Goal: Find specific page/section: Find specific page/section

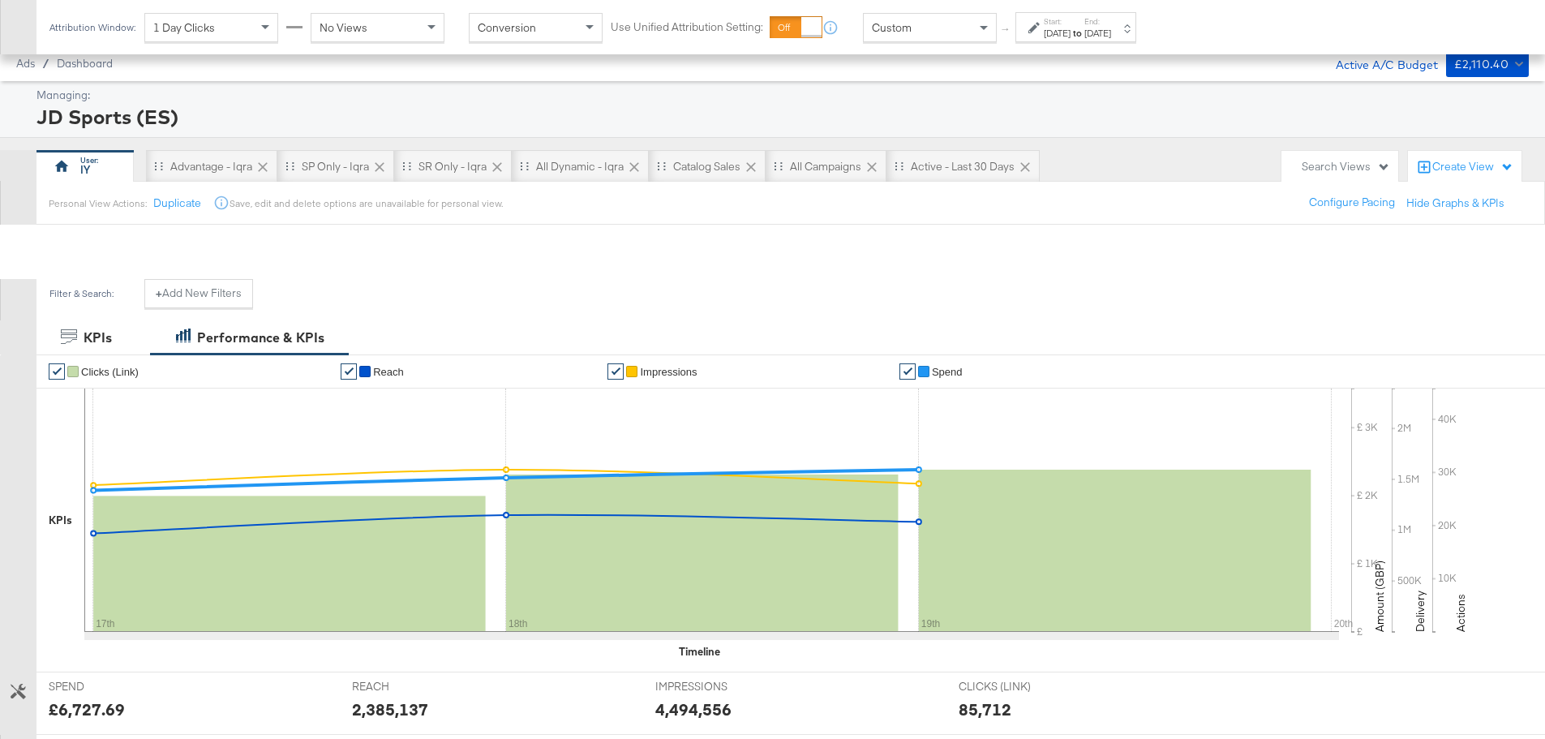
scroll to position [649, 0]
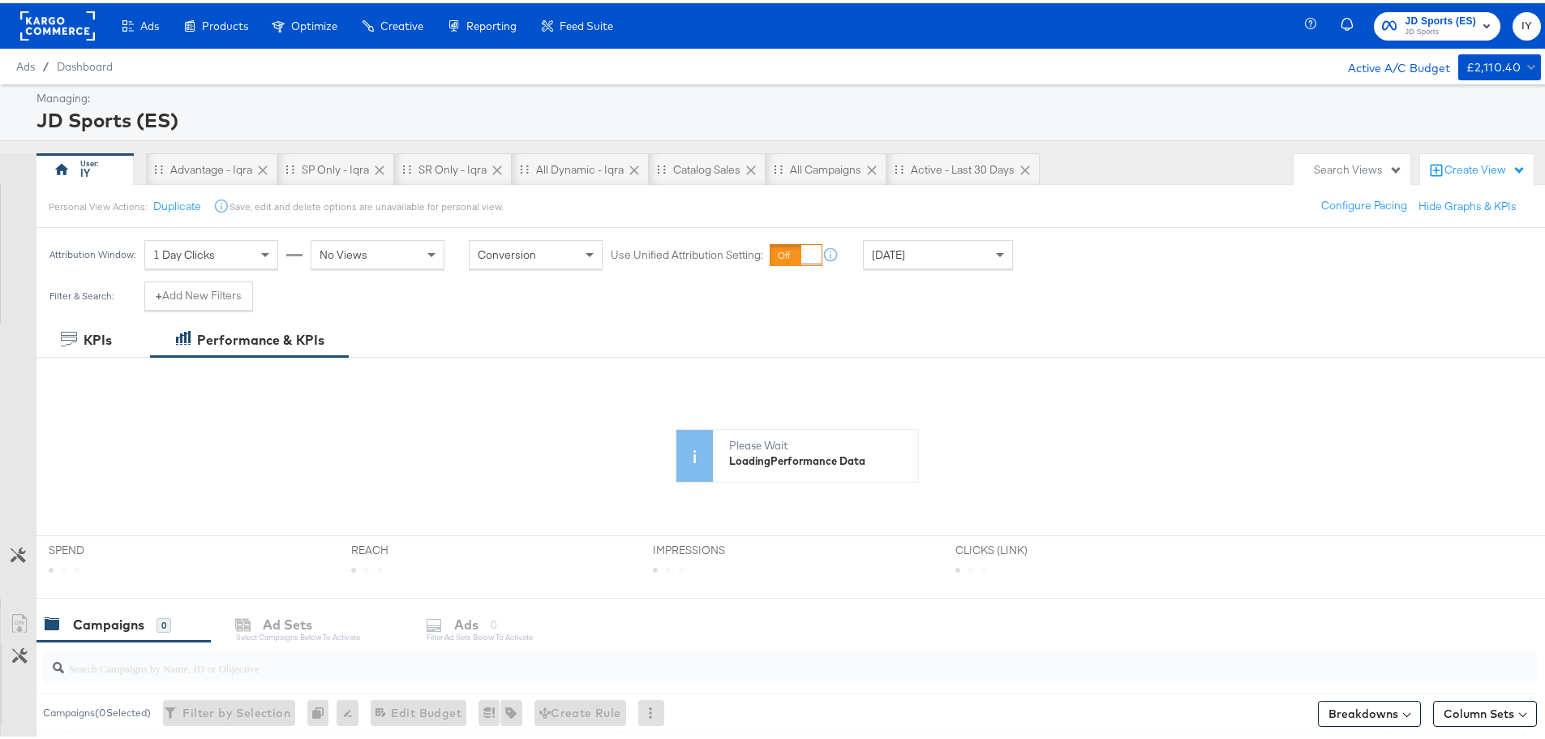
click at [1452, 25] on span "JD Sports" at bounding box center [1439, 29] width 71 height 13
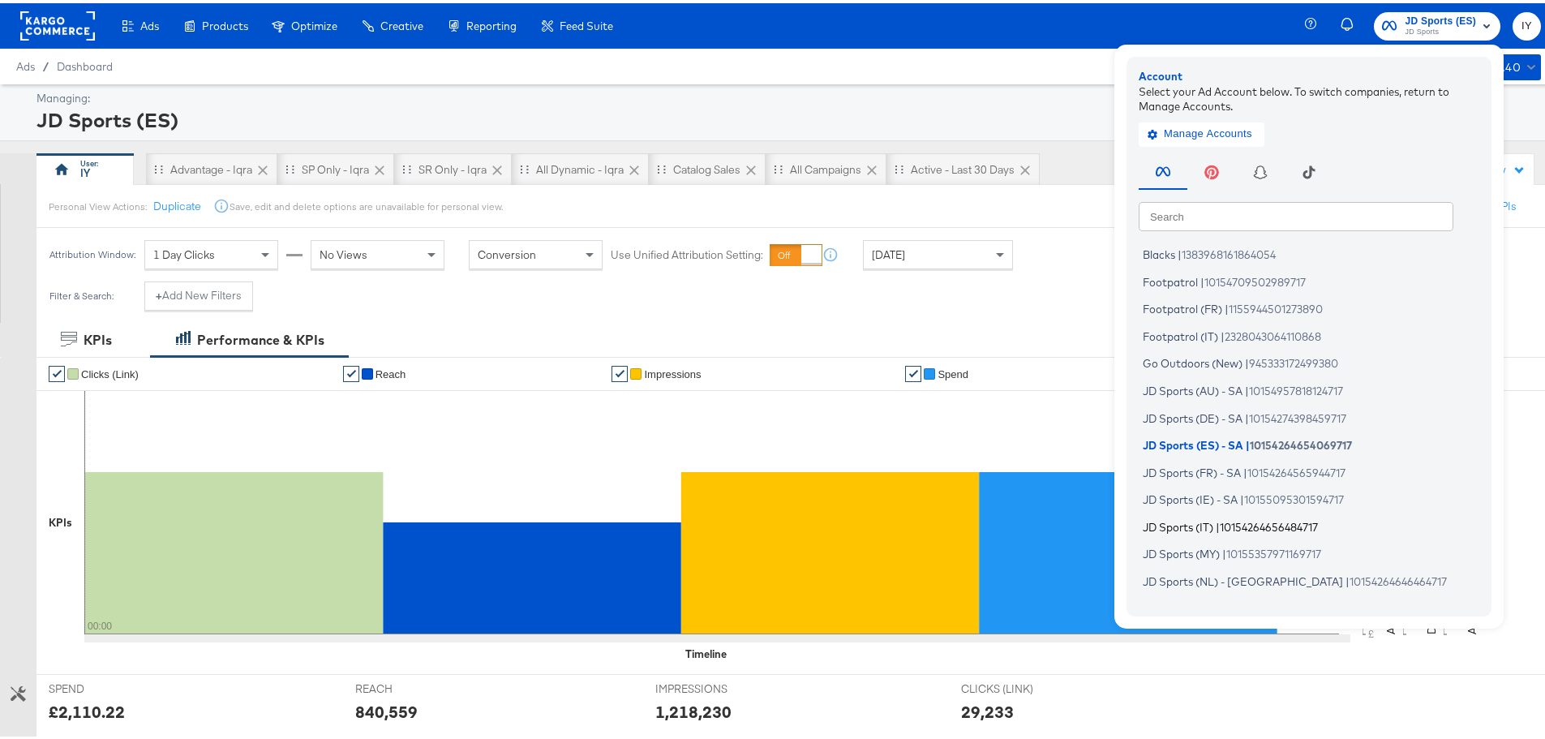
click at [1221, 526] on span "10154264656484717" at bounding box center [1268, 522] width 98 height 13
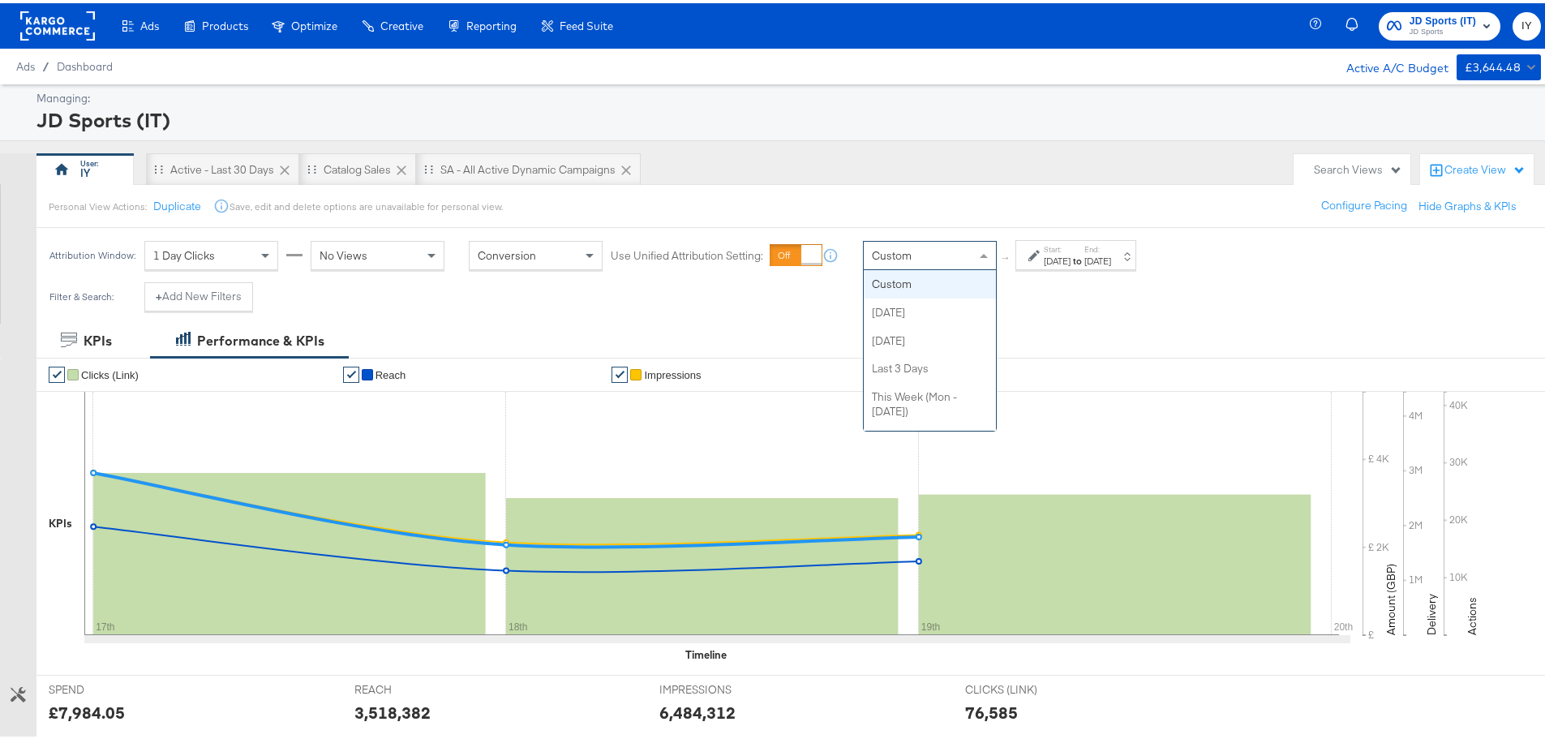
click at [937, 258] on div "Custom" at bounding box center [930, 252] width 132 height 28
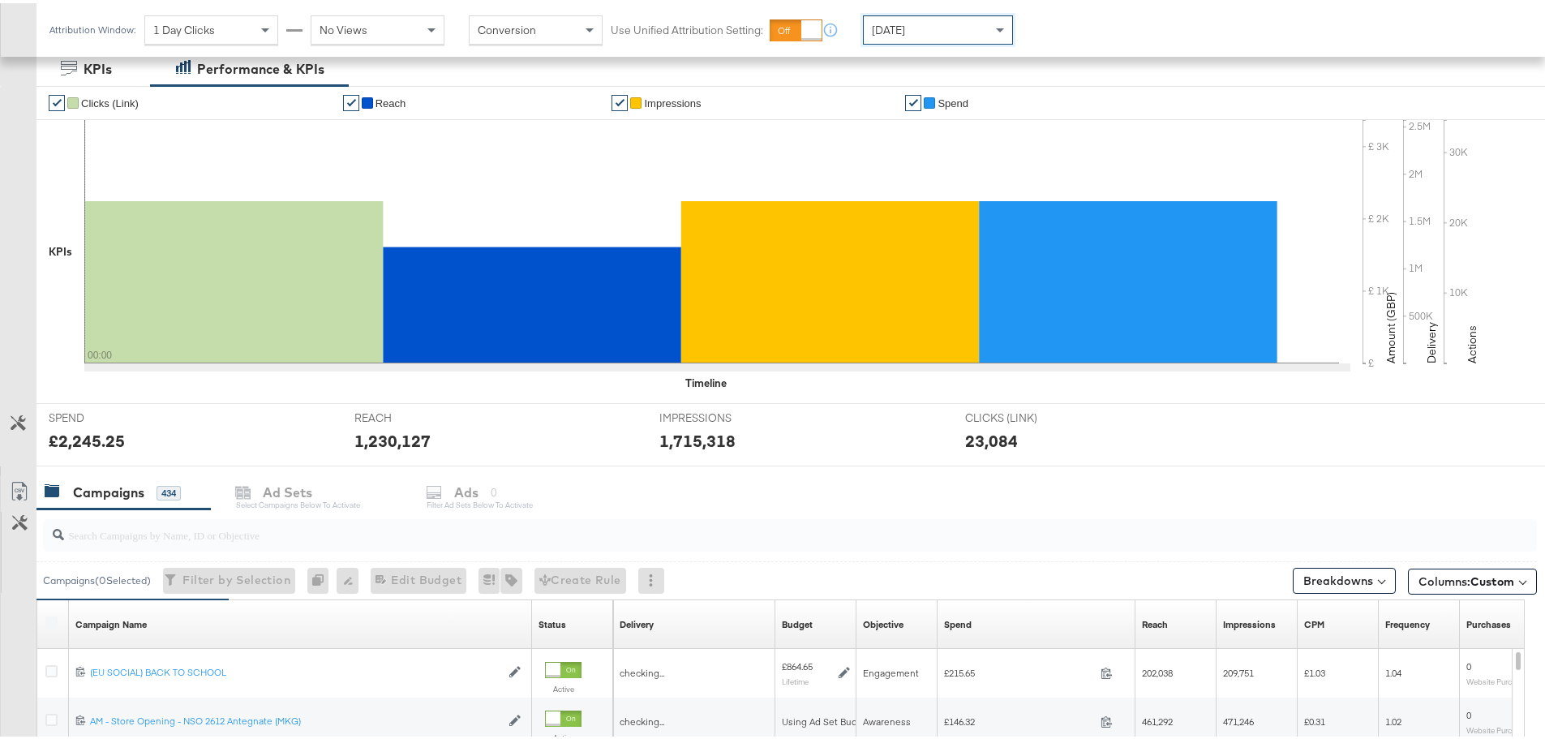
scroll to position [443, 0]
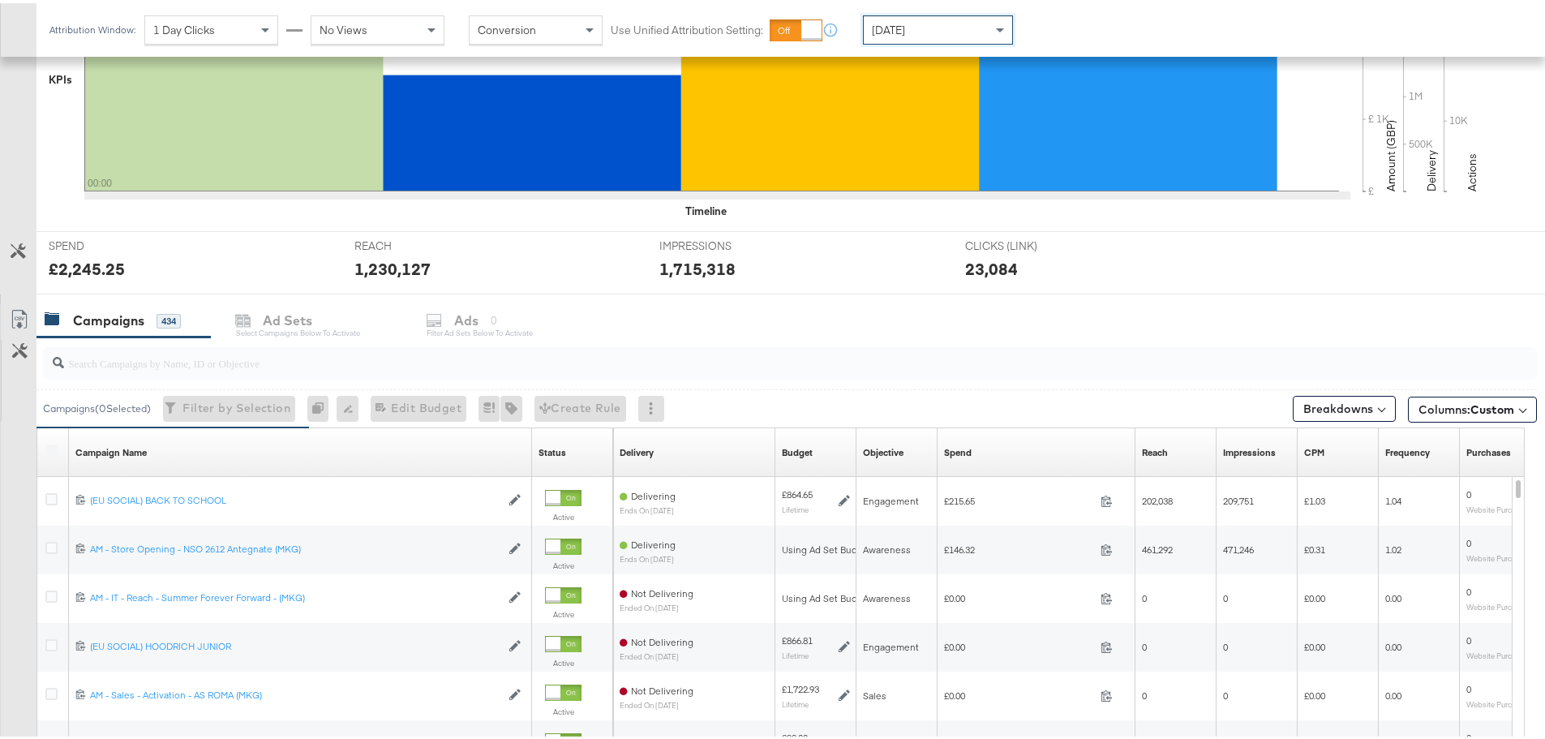
click at [205, 351] on input "search" at bounding box center [731, 353] width 1335 height 32
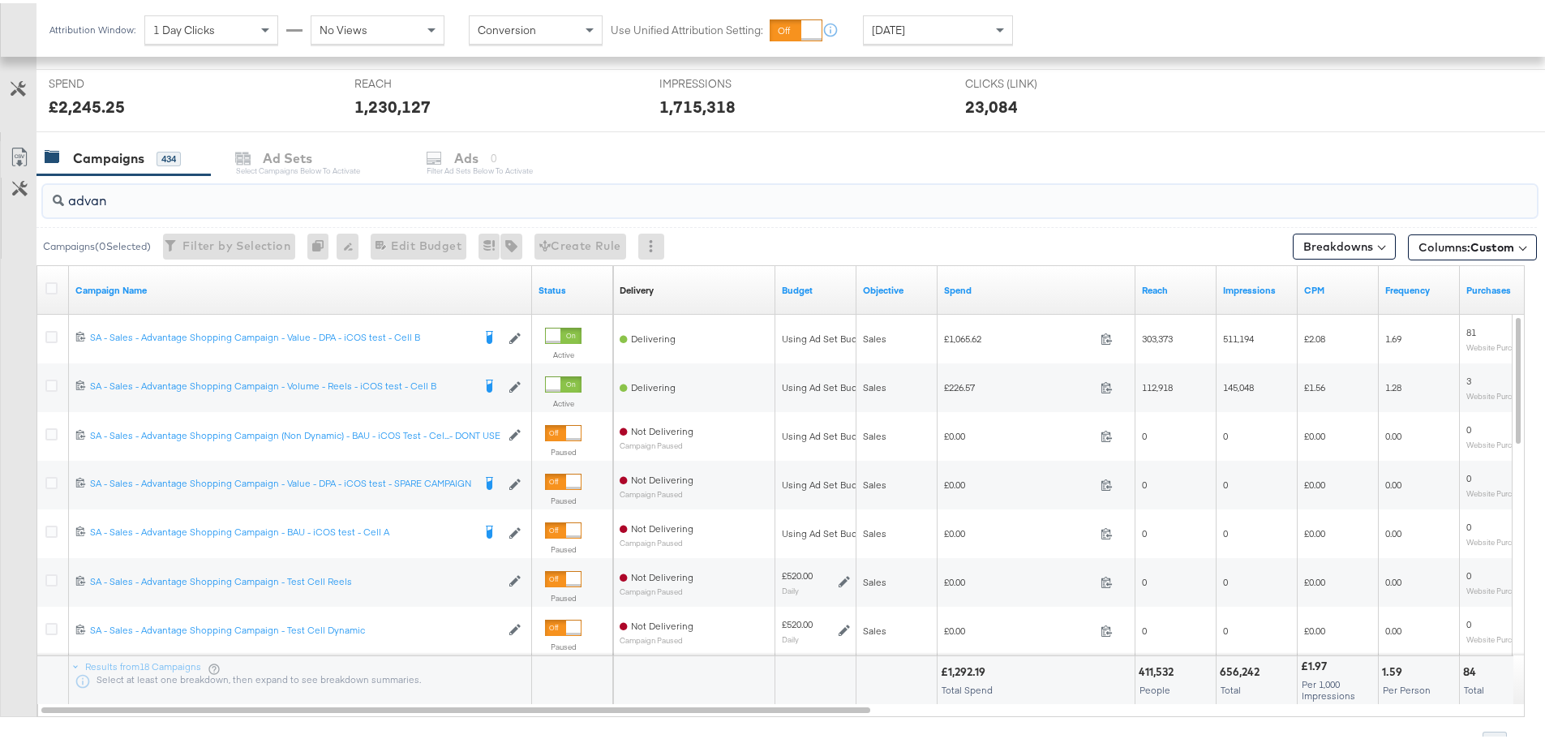
scroll to position [686, 0]
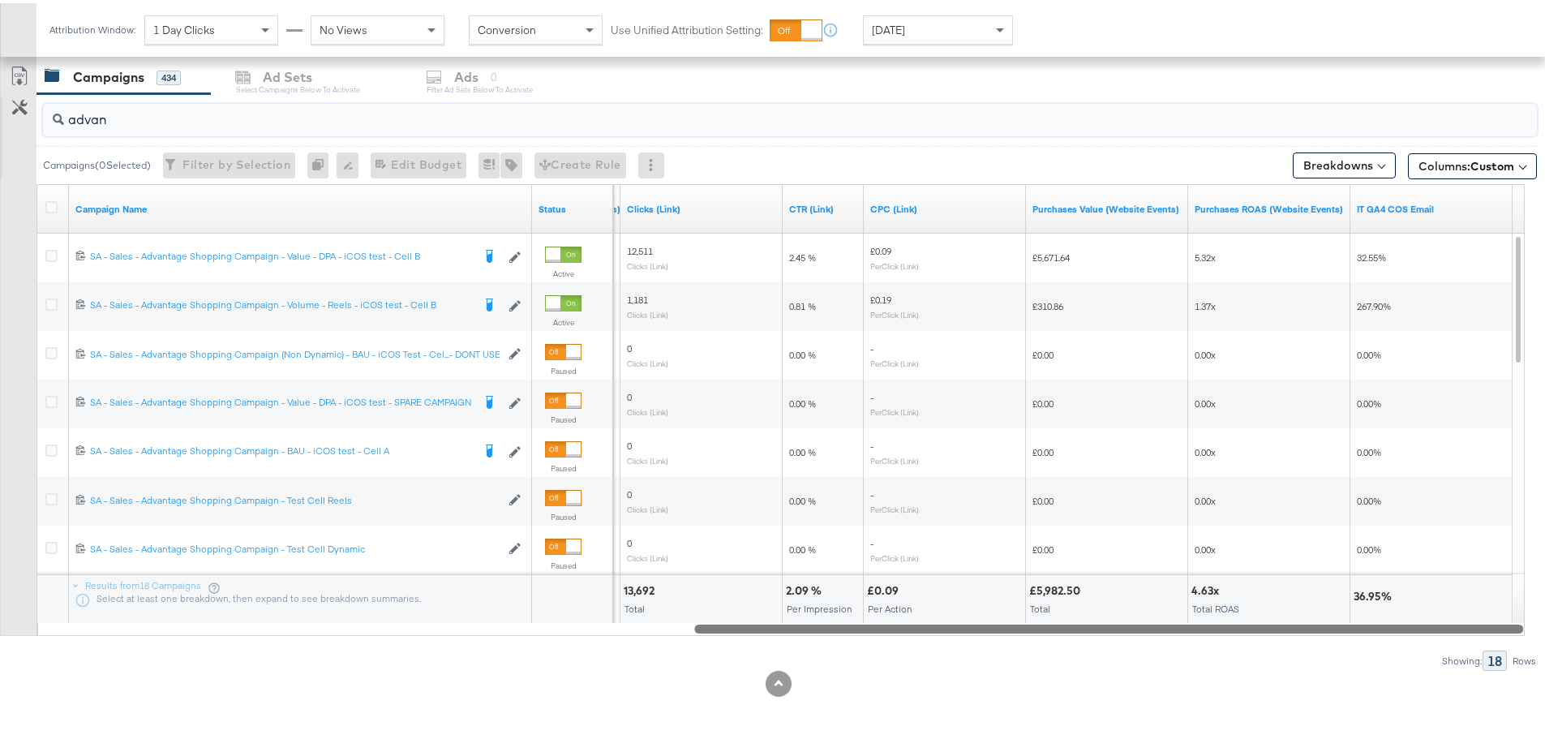
drag, startPoint x: 555, startPoint y: 624, endPoint x: 1363, endPoint y: 632, distance: 807.6
click at [1363, 632] on div "advan Campaigns ( 0 Selected) Filter by Selection Filter 0 campaigns 0 Rename 0…" at bounding box center [768, 379] width 1537 height 576
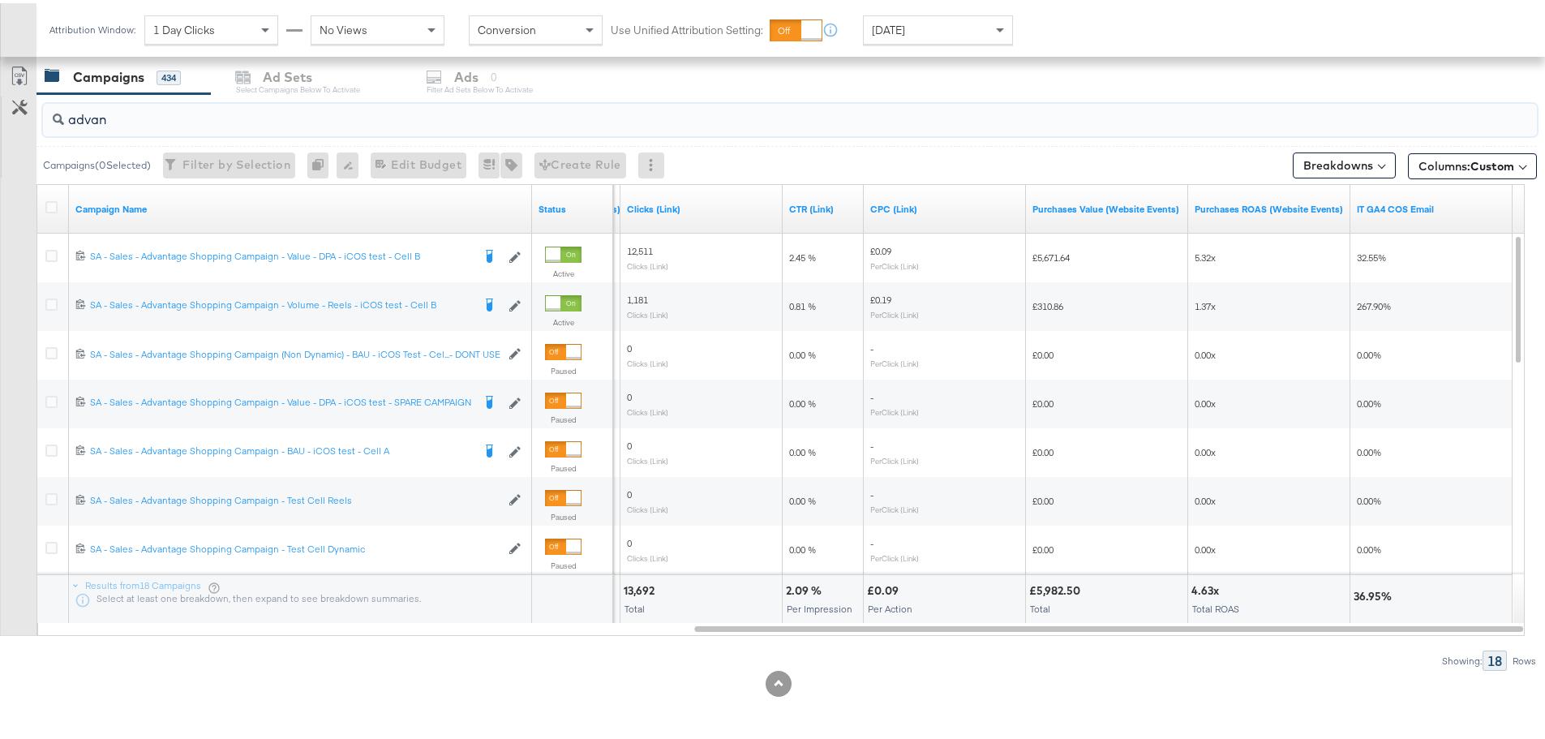
type input "advan"
